Goal: Information Seeking & Learning: Learn about a topic

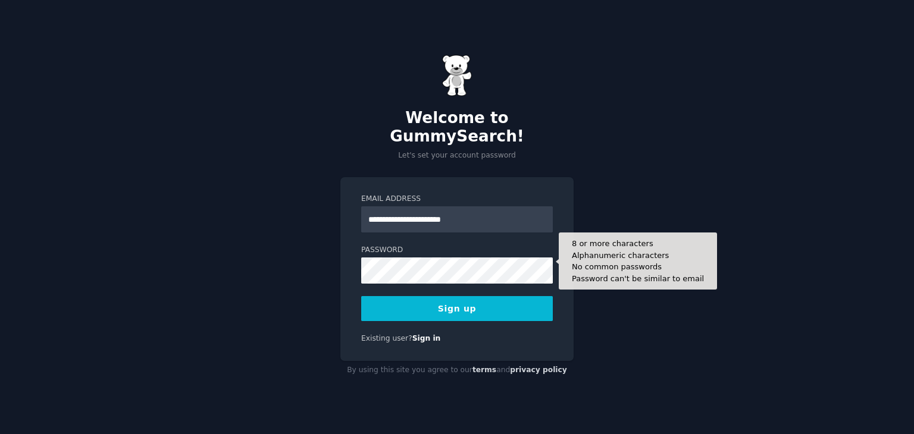
type input "**********"
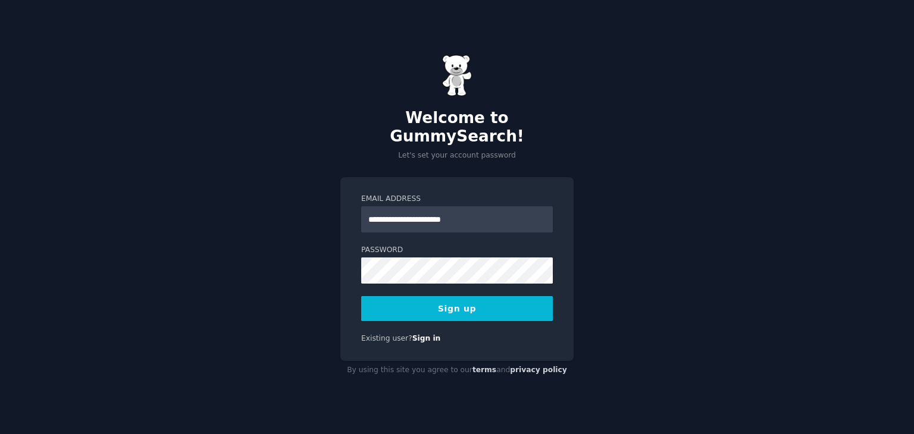
click at [472, 305] on button "Sign up" at bounding box center [457, 308] width 192 height 25
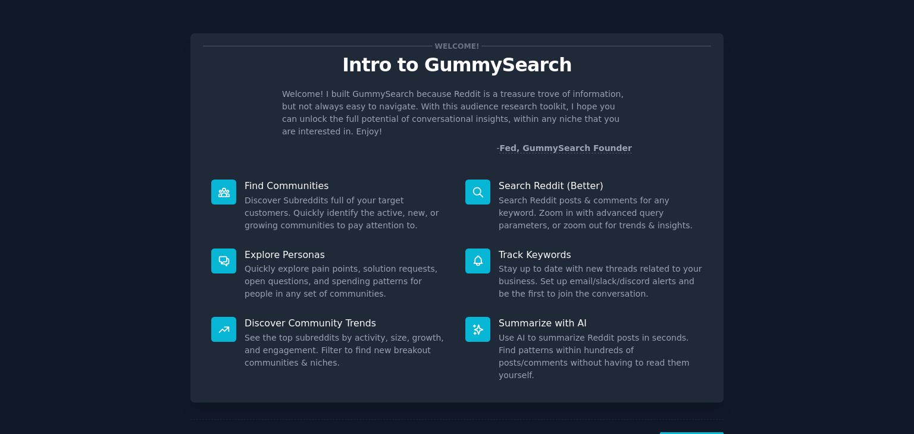
click at [457, 126] on div "Welcome! I built GummySearch because Reddit is a treasure trove of information,…" at bounding box center [457, 121] width 508 height 67
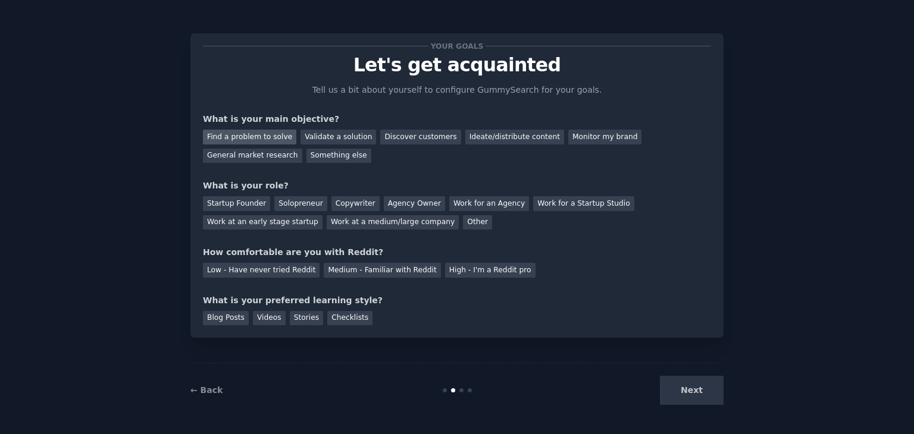
click at [283, 141] on div "Find a problem to solve" at bounding box center [249, 137] width 93 height 15
click at [306, 143] on div "Validate a solution" at bounding box center [338, 137] width 76 height 15
click at [250, 139] on div "Find a problem to solve" at bounding box center [249, 137] width 93 height 15
click at [423, 143] on div "Discover customers" at bounding box center [420, 137] width 80 height 15
click at [274, 201] on div "Solopreneur" at bounding box center [300, 203] width 52 height 15
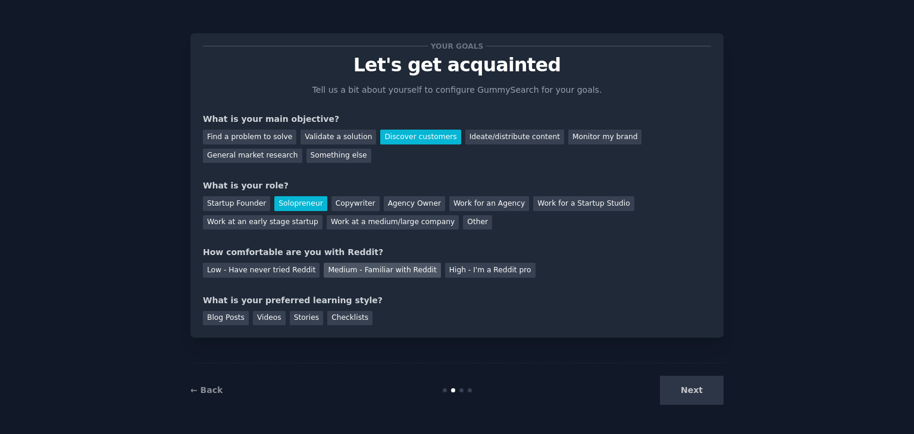
click at [324, 264] on div "Medium - Familiar with Reddit" at bounding box center [382, 270] width 117 height 15
click at [334, 318] on div "Checklists" at bounding box center [349, 318] width 45 height 15
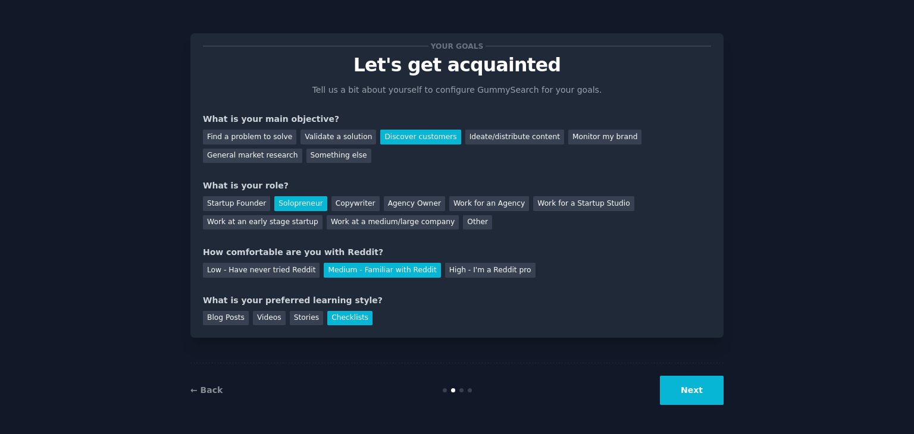
click at [697, 402] on button "Next" at bounding box center [692, 390] width 64 height 29
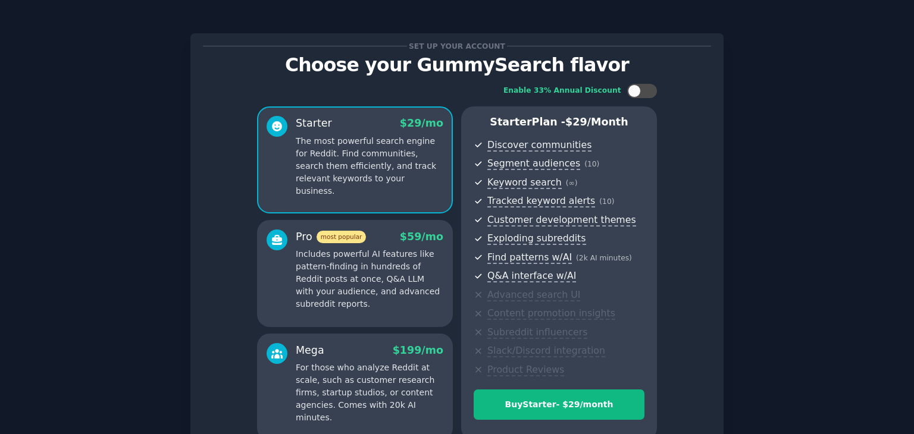
scroll to position [119, 0]
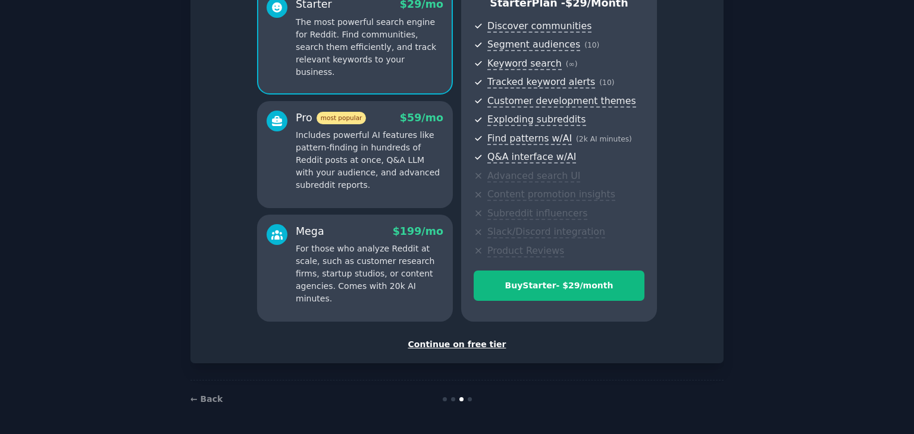
click at [479, 342] on div "Continue on free tier" at bounding box center [457, 345] width 508 height 12
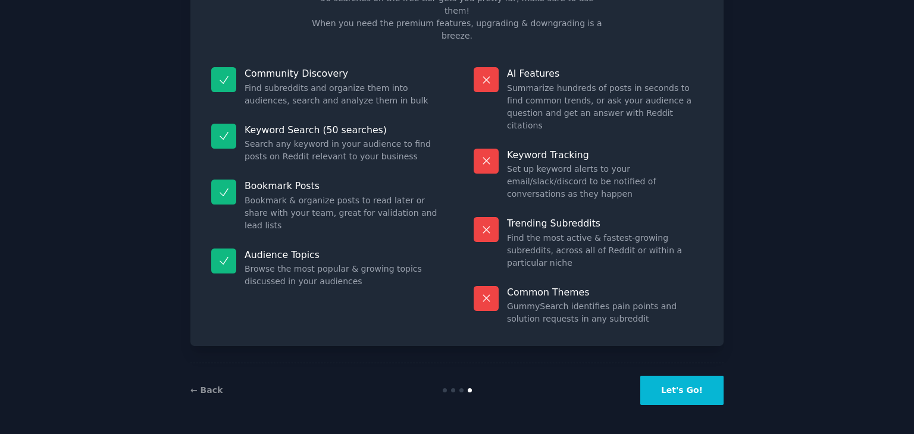
scroll to position [29, 0]
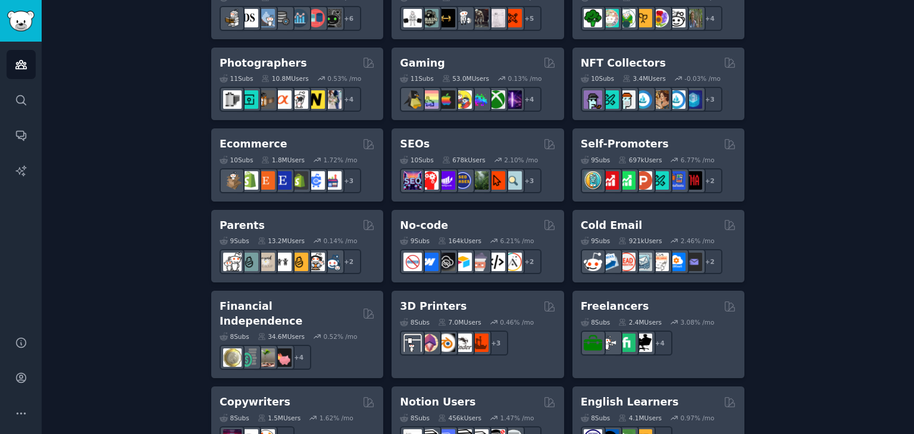
scroll to position [587, 0]
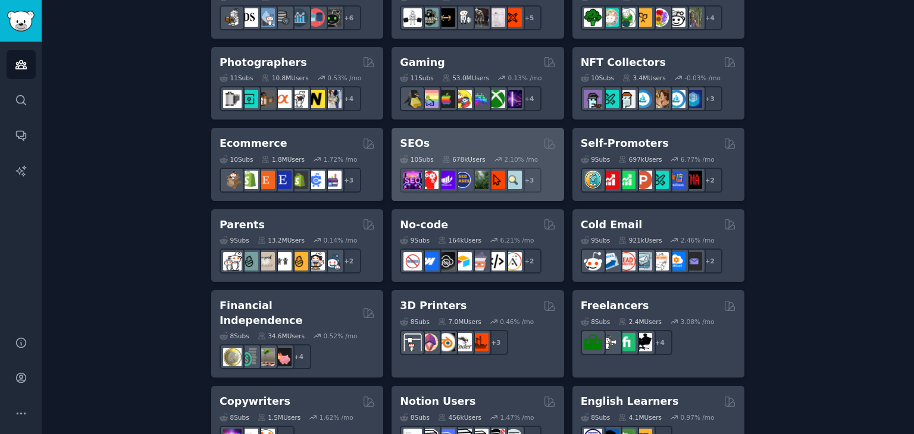
click at [456, 139] on div "SEOs" at bounding box center [477, 143] width 155 height 15
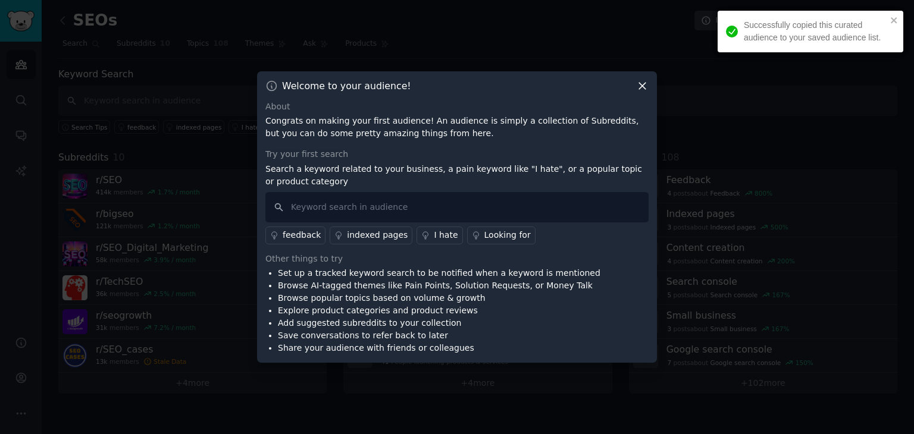
click at [642, 87] on icon at bounding box center [642, 86] width 12 height 12
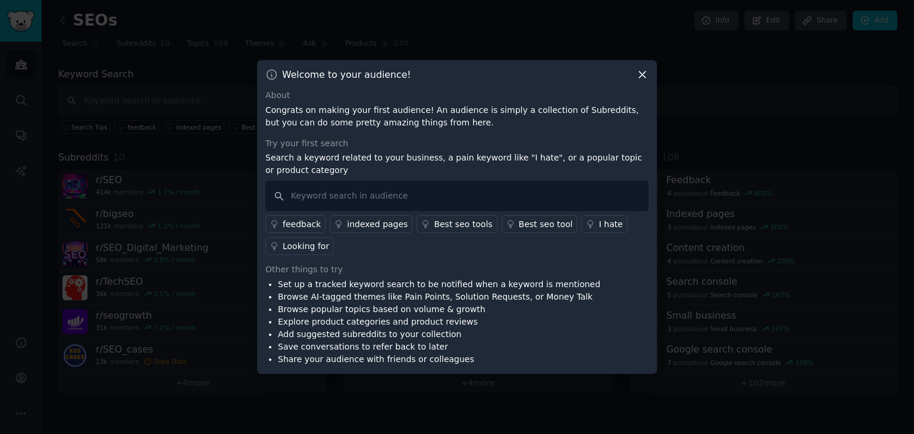
click at [641, 79] on icon at bounding box center [642, 74] width 12 height 12
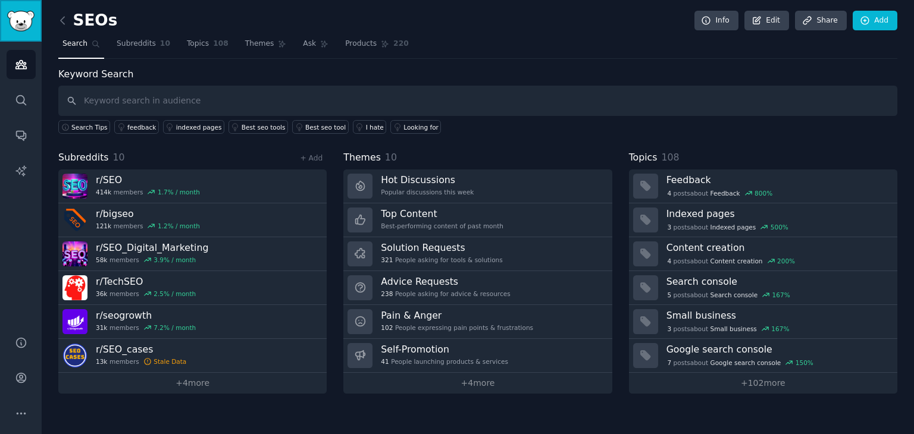
click at [29, 25] on img "Sidebar" at bounding box center [20, 21] width 27 height 21
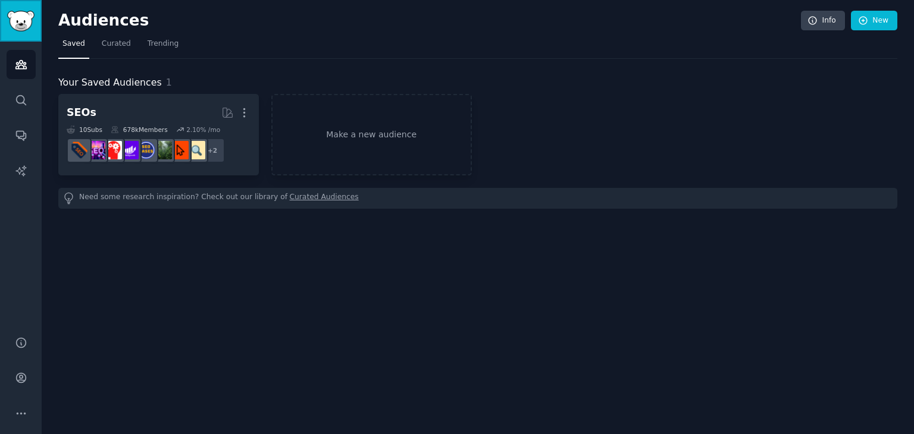
click at [29, 25] on img "Sidebar" at bounding box center [20, 21] width 27 height 21
click at [102, 42] on span "Curated" at bounding box center [116, 44] width 29 height 11
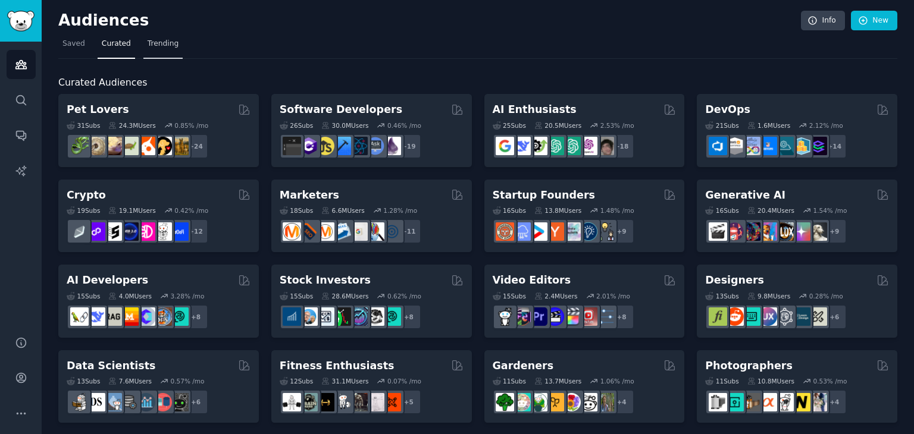
click at [161, 43] on span "Trending" at bounding box center [163, 44] width 31 height 11
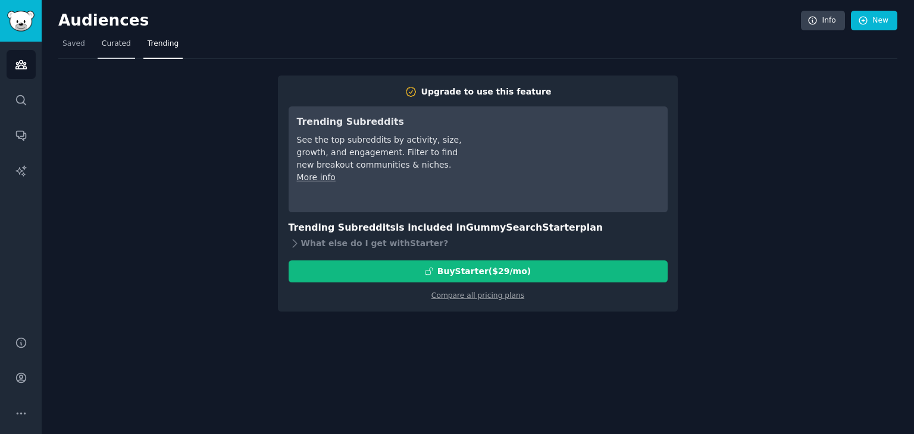
click at [119, 47] on span "Curated" at bounding box center [116, 44] width 29 height 11
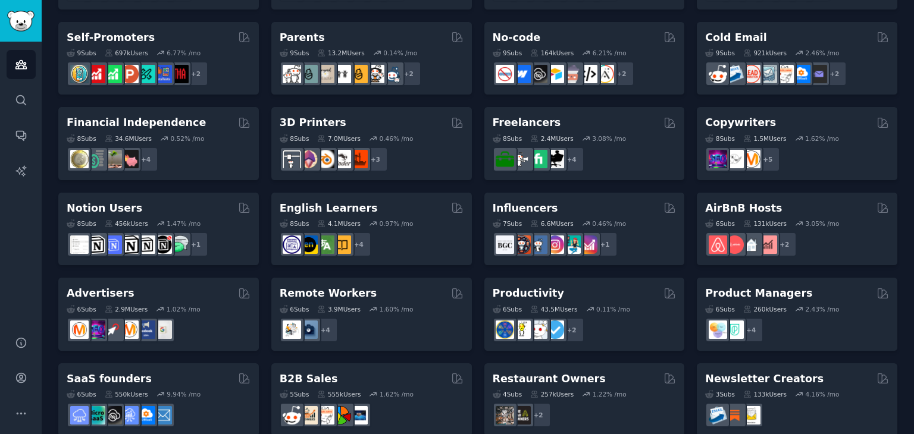
scroll to position [517, 0]
